Goal: Information Seeking & Learning: Learn about a topic

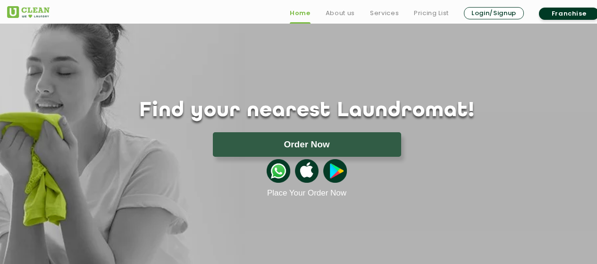
scroll to position [47, 0]
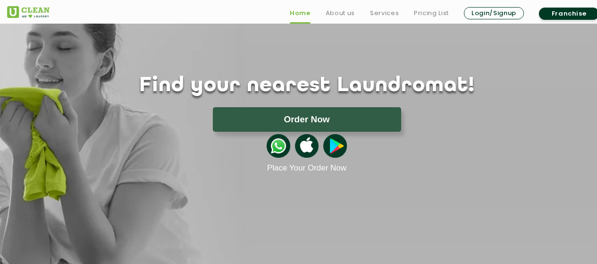
click at [442, 12] on link "Pricing List" at bounding box center [431, 13] width 35 height 11
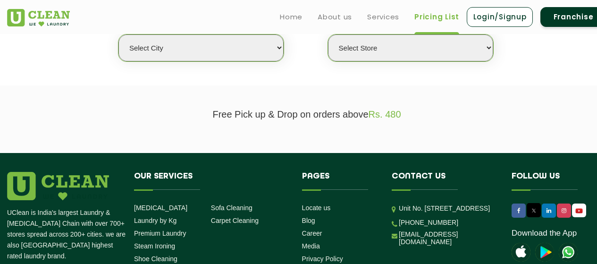
scroll to position [236, 0]
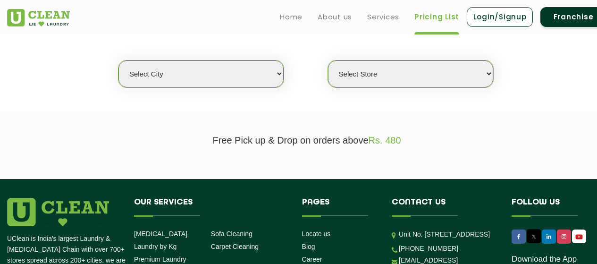
click at [211, 74] on select "Select city [GEOGRAPHIC_DATA] [GEOGRAPHIC_DATA] [GEOGRAPHIC_DATA] [GEOGRAPHIC_D…" at bounding box center [200, 73] width 165 height 27
select select "37"
click at [118, 60] on select "Select city [GEOGRAPHIC_DATA] [GEOGRAPHIC_DATA] [GEOGRAPHIC_DATA] [GEOGRAPHIC_D…" at bounding box center [200, 73] width 165 height 27
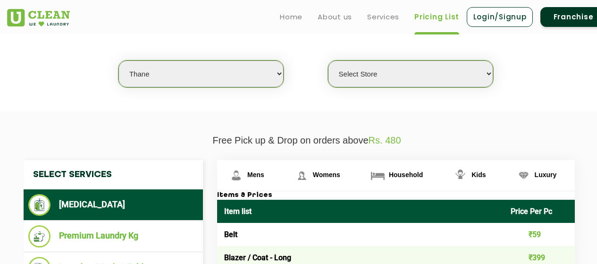
click at [393, 70] on select "Select Store [GEOGRAPHIC_DATA][PERSON_NAME]" at bounding box center [410, 73] width 165 height 27
select select "617"
click at [328, 60] on select "Select Store [GEOGRAPHIC_DATA][PERSON_NAME]" at bounding box center [410, 73] width 165 height 27
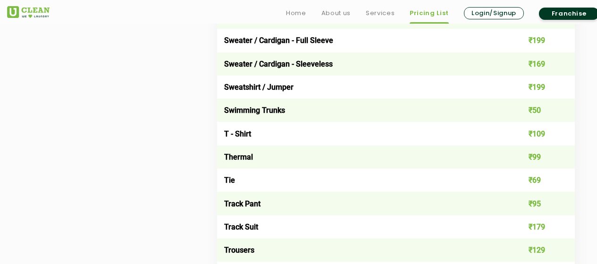
scroll to position [1605, 0]
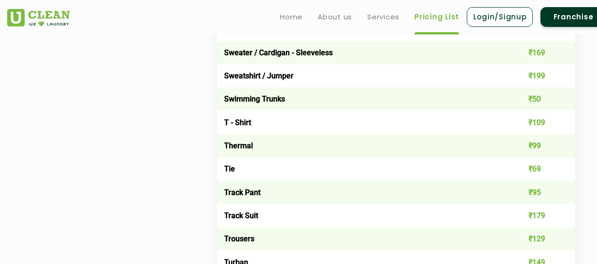
click at [533, 126] on td "₹109" at bounding box center [540, 121] width 72 height 23
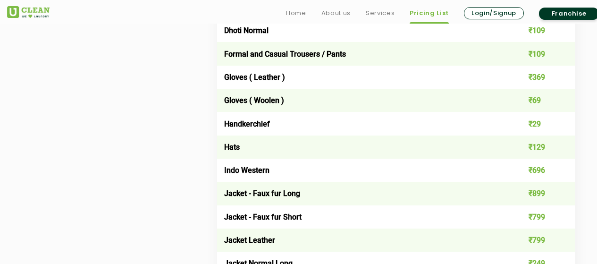
scroll to position [768, 0]
